Goal: Task Accomplishment & Management: Use online tool/utility

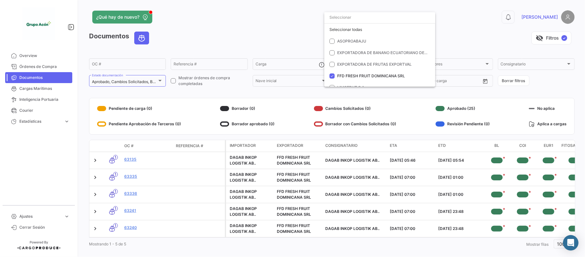
scroll to position [18, 0]
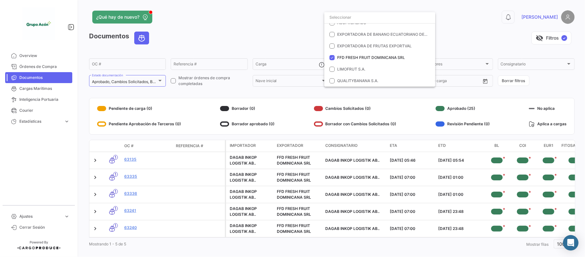
click at [127, 162] on div at bounding box center [292, 128] width 585 height 257
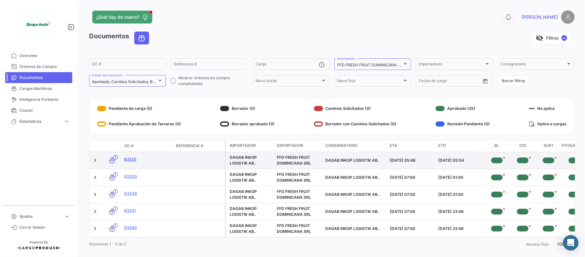
click at [132, 162] on link "63135" at bounding box center [147, 160] width 46 height 6
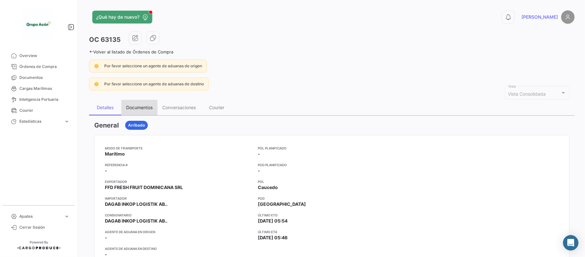
click at [142, 110] on div "Documentos" at bounding box center [139, 107] width 26 height 5
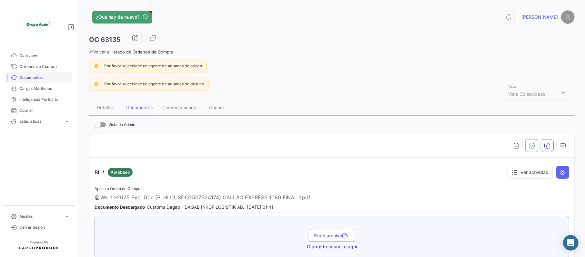
click at [40, 80] on span "Documentos" at bounding box center [44, 78] width 50 height 6
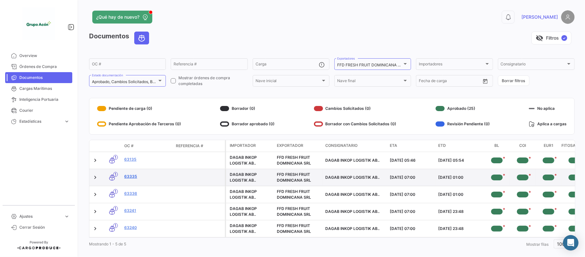
click at [132, 180] on link "63335" at bounding box center [147, 177] width 46 height 6
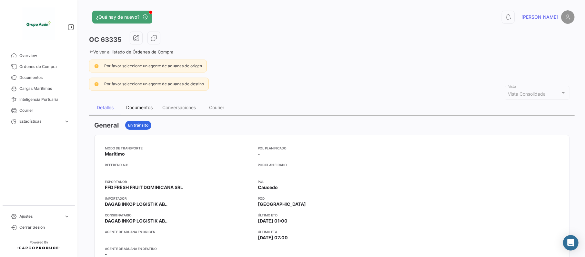
click at [129, 106] on div "Documentos" at bounding box center [139, 107] width 26 height 5
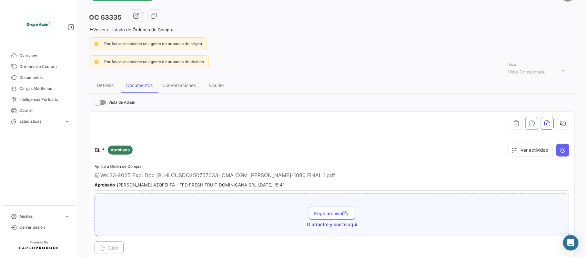
scroll to position [43, 0]
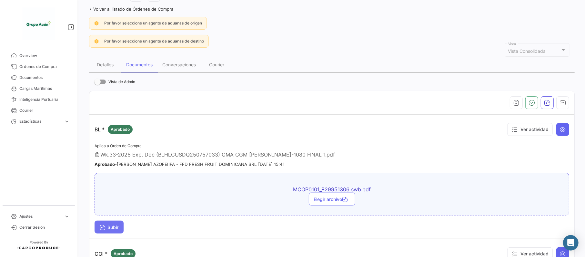
click at [116, 230] on span "Subir" at bounding box center [109, 227] width 19 height 5
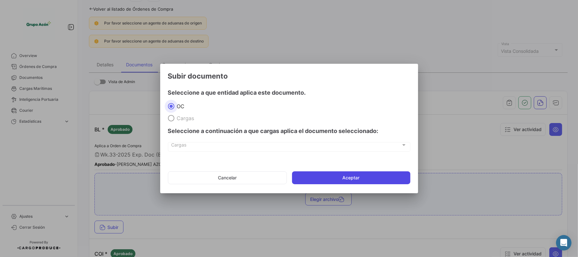
click at [365, 181] on button "Aceptar" at bounding box center [351, 178] width 118 height 13
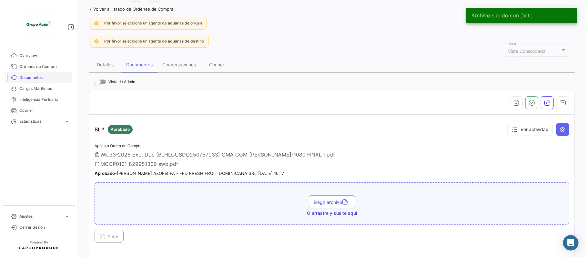
click at [35, 76] on span "Documentos" at bounding box center [44, 78] width 50 height 6
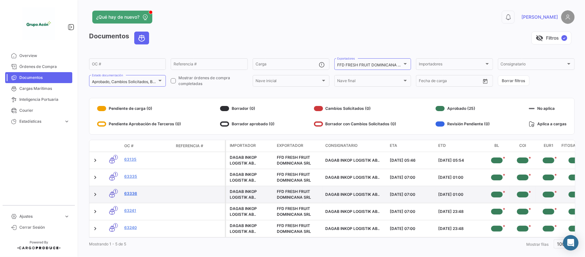
click at [133, 195] on link "63336" at bounding box center [147, 194] width 46 height 6
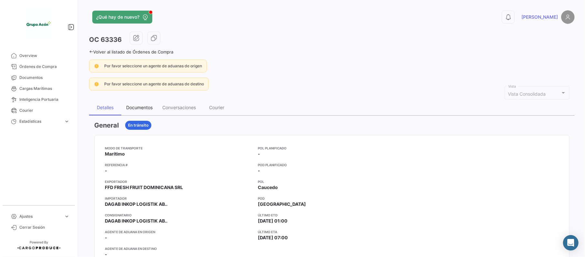
click at [128, 106] on div "Documentos" at bounding box center [139, 107] width 26 height 5
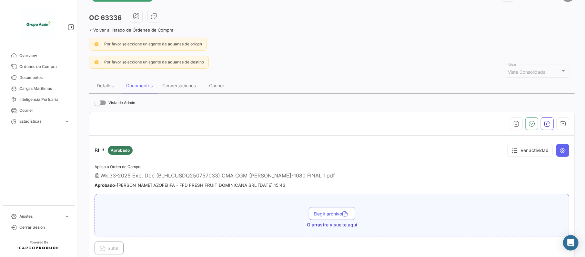
scroll to position [43, 0]
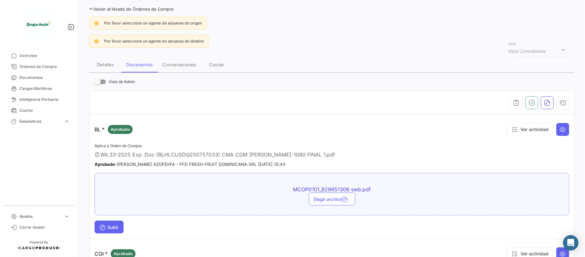
click at [118, 230] on span "Subir" at bounding box center [109, 227] width 19 height 5
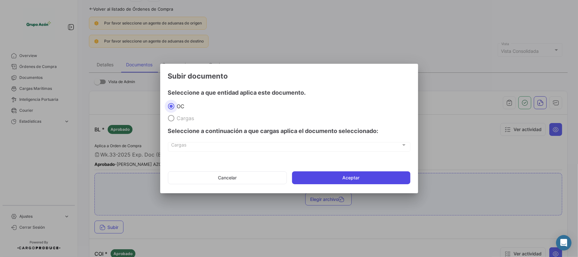
drag, startPoint x: 346, startPoint y: 180, endPoint x: 146, endPoint y: 257, distance: 214.1
click at [345, 180] on button "Aceptar" at bounding box center [351, 178] width 118 height 13
